Goal: Information Seeking & Learning: Check status

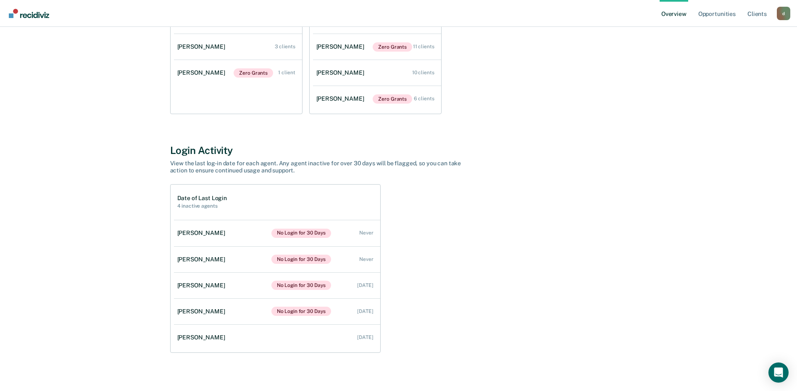
scroll to position [184, 0]
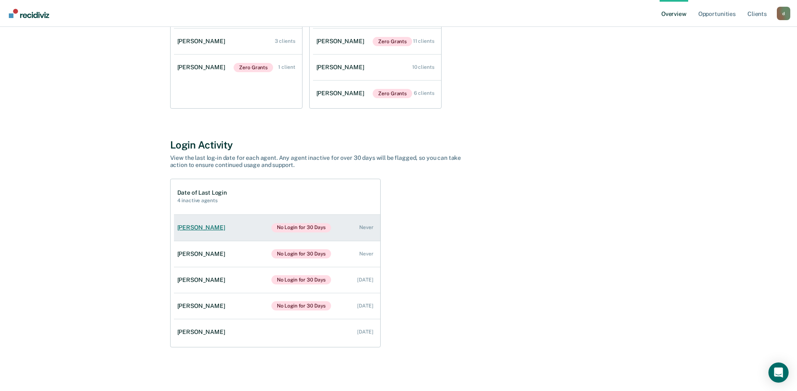
click at [353, 223] on link "[PERSON_NAME] No Login for 30 Days Never" at bounding box center [277, 228] width 206 height 26
